Goal: Task Accomplishment & Management: Use online tool/utility

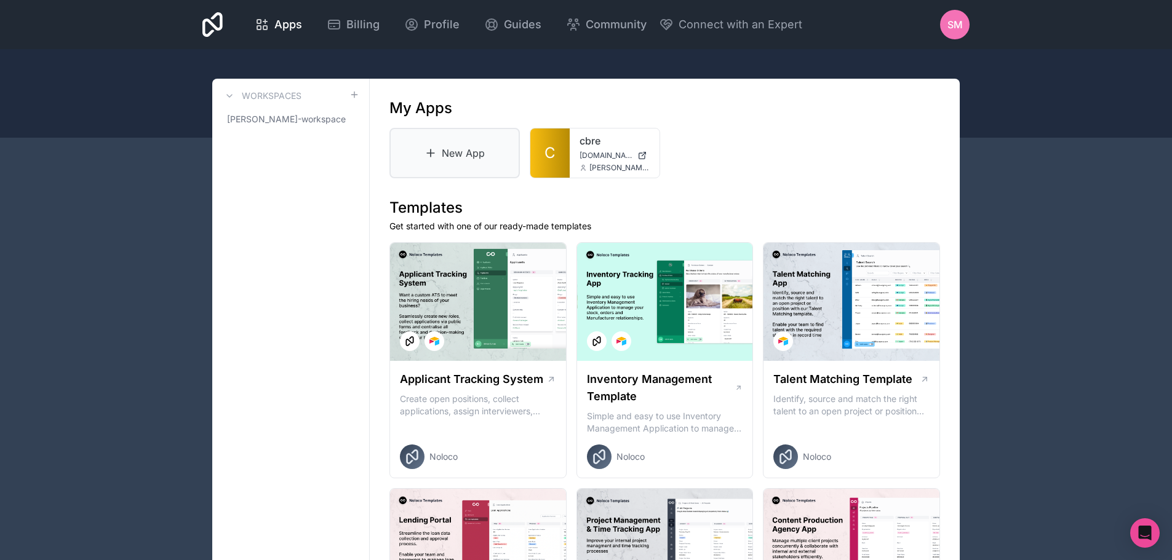
click at [455, 167] on link "New App" at bounding box center [454, 153] width 130 height 50
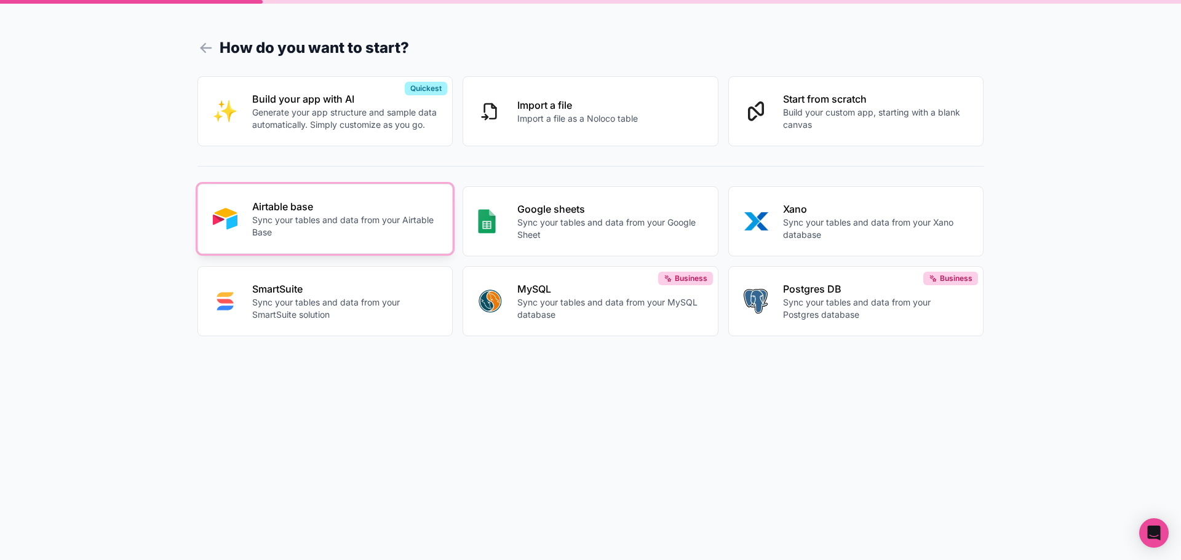
click at [338, 220] on p "Sync your tables and data from your Airtable Base" at bounding box center [345, 226] width 186 height 25
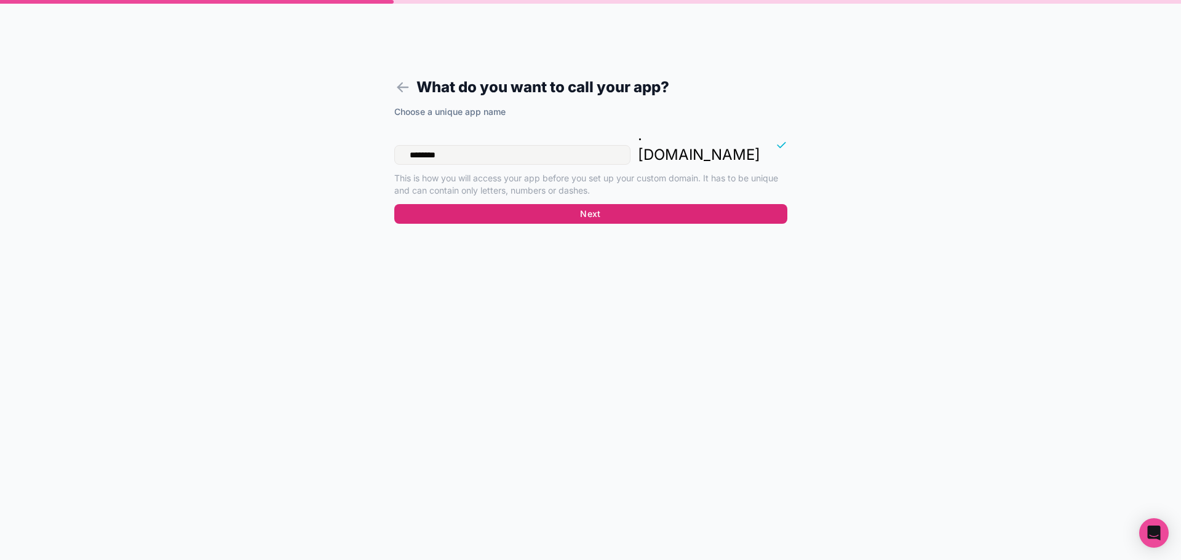
click at [593, 204] on button "Next" at bounding box center [590, 214] width 393 height 20
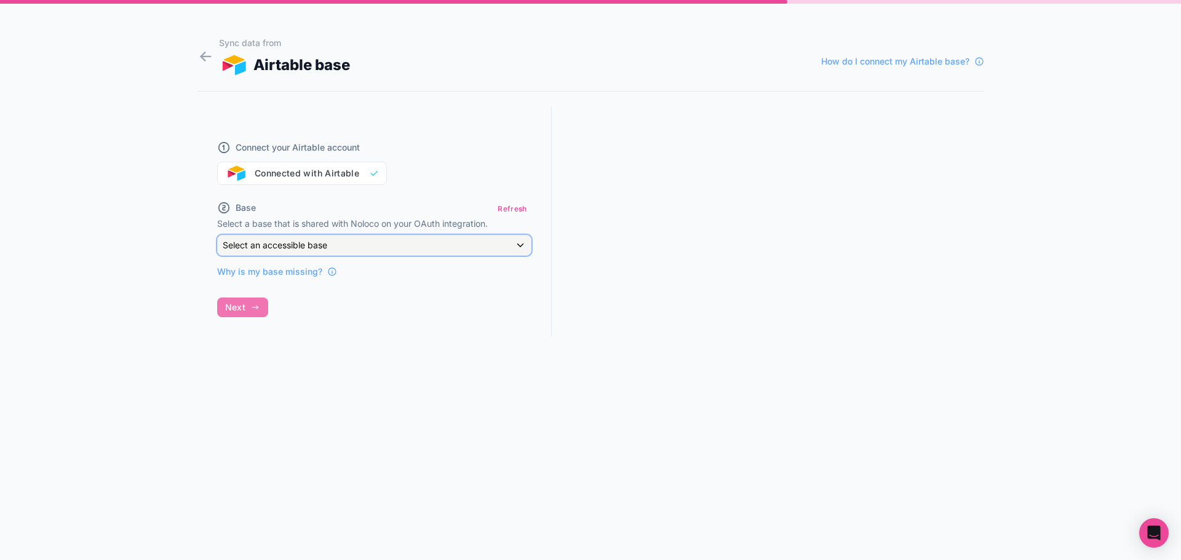
click at [340, 248] on div "Select an accessible base" at bounding box center [374, 246] width 313 height 20
click at [340, 248] on div at bounding box center [590, 280] width 1181 height 560
click at [512, 204] on button "Refresh" at bounding box center [512, 209] width 38 height 18
click at [490, 244] on div "Select an accessible base" at bounding box center [374, 246] width 313 height 20
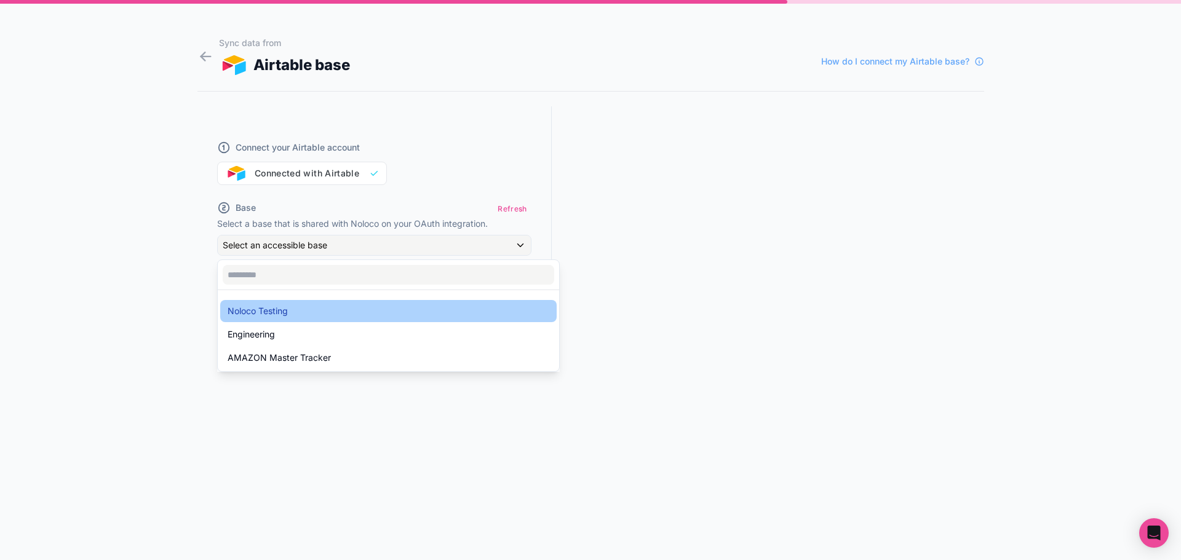
click at [277, 307] on span "Noloco Testing" at bounding box center [258, 311] width 60 height 15
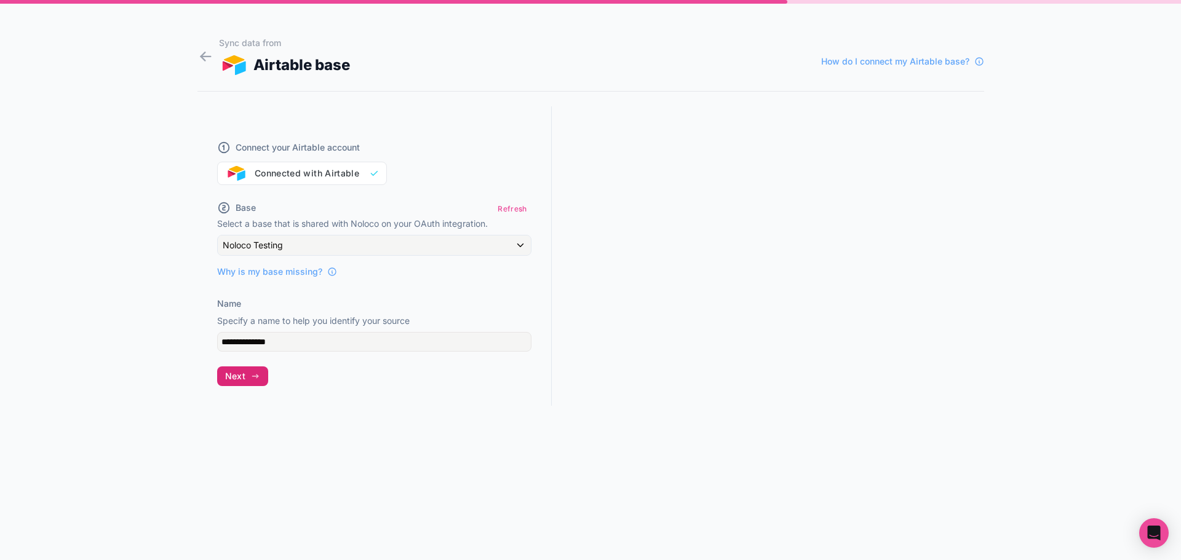
click at [248, 382] on button "Next" at bounding box center [242, 377] width 51 height 20
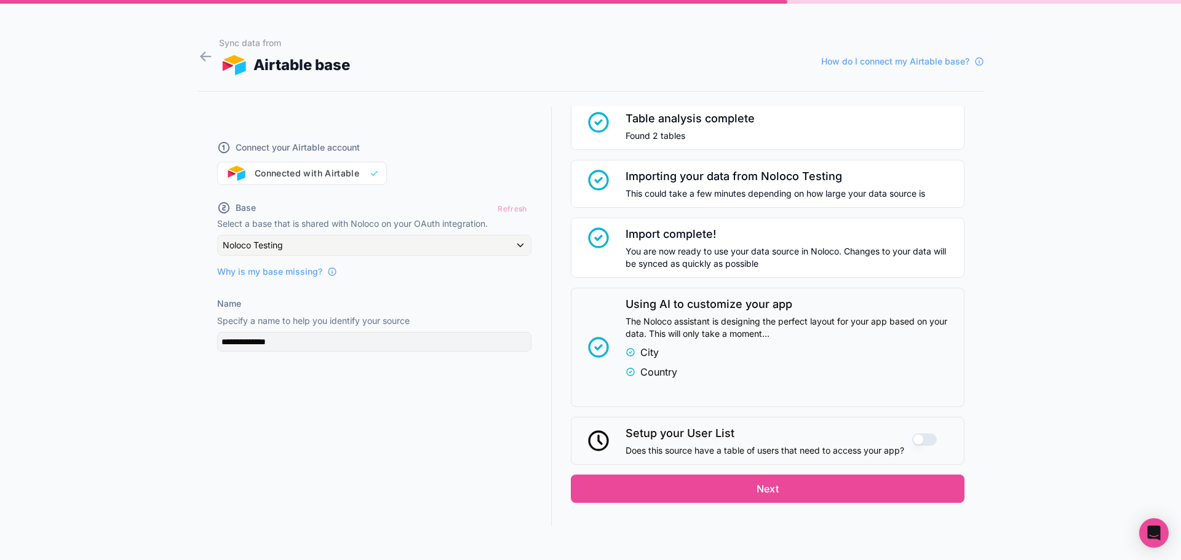
scroll to position [118, 0]
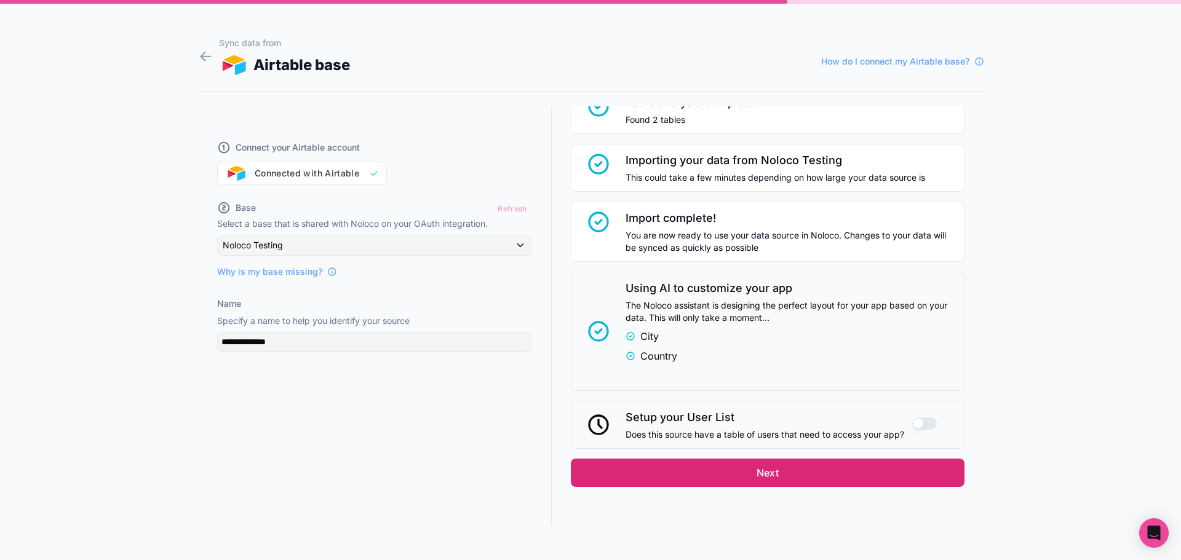
click at [746, 472] on button "Next" at bounding box center [768, 473] width 394 height 28
